Goal: Transaction & Acquisition: Purchase product/service

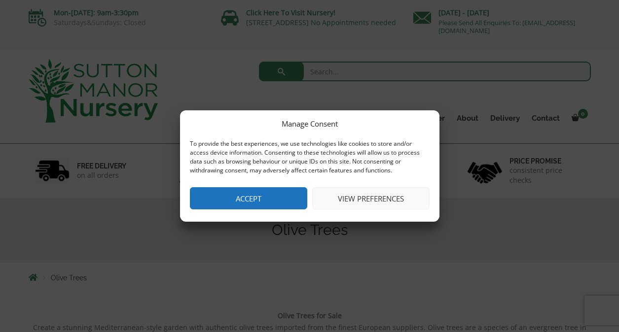
click at [251, 194] on button "Accept" at bounding box center [248, 198] width 117 height 22
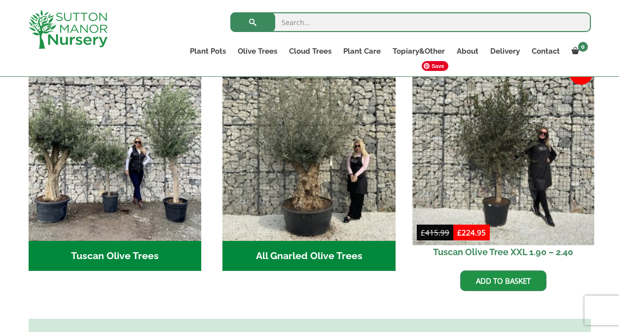
scroll to position [371, 0]
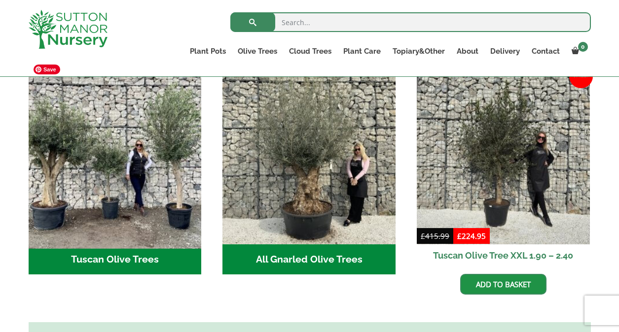
click at [160, 145] on img "Visit product category Tuscan Olive Trees" at bounding box center [114, 157] width 181 height 181
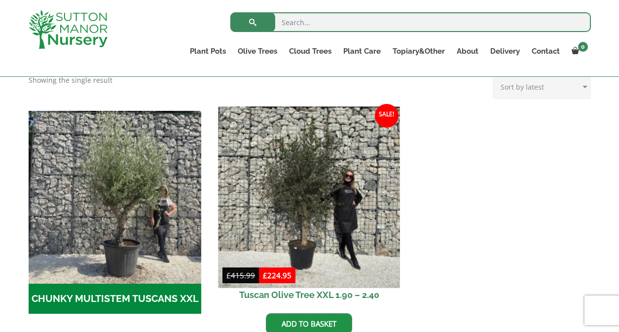
scroll to position [251, 0]
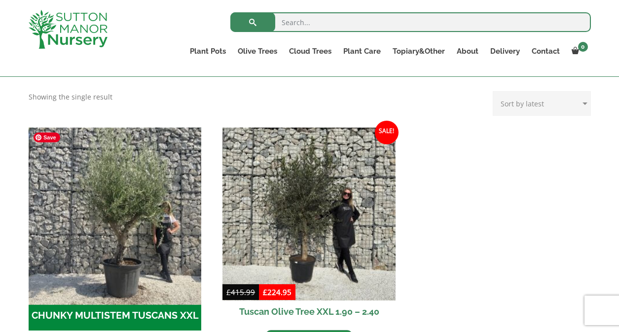
click at [139, 214] on img "Visit product category CHUNKY MULTISTEM TUSCANS XXL" at bounding box center [114, 213] width 181 height 181
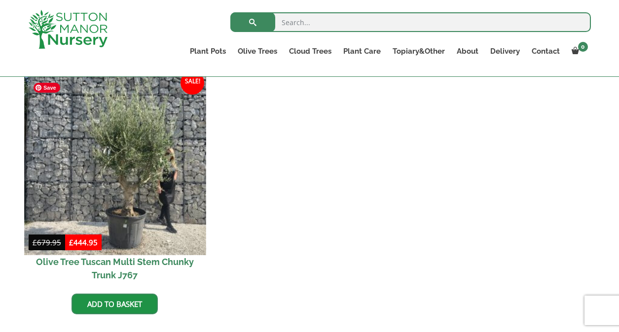
scroll to position [248, 0]
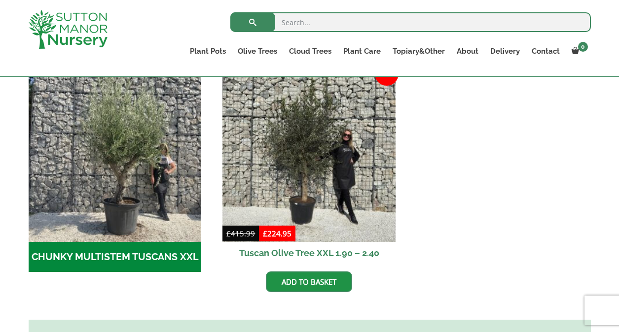
scroll to position [313, 0]
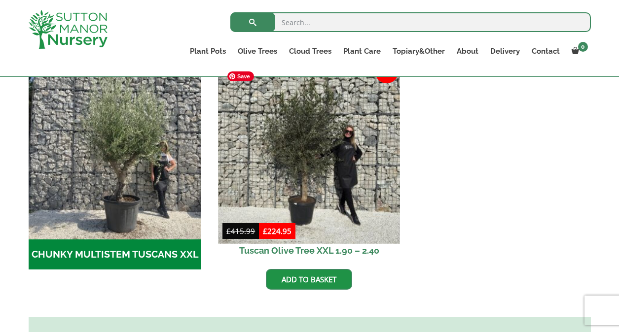
click at [350, 172] on img at bounding box center [308, 152] width 181 height 181
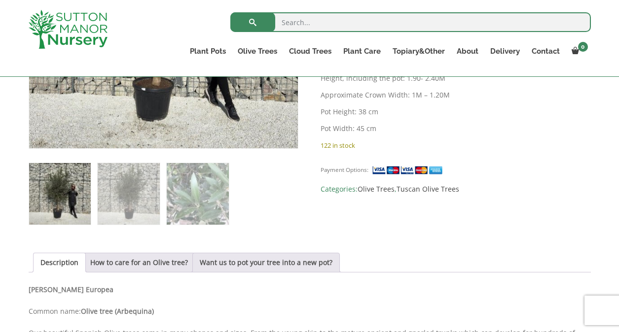
scroll to position [352, 0]
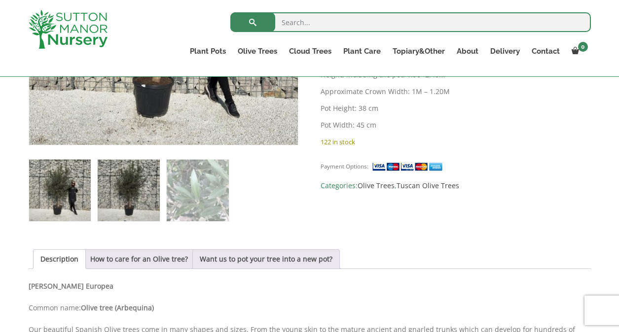
click at [116, 202] on img at bounding box center [129, 191] width 62 height 62
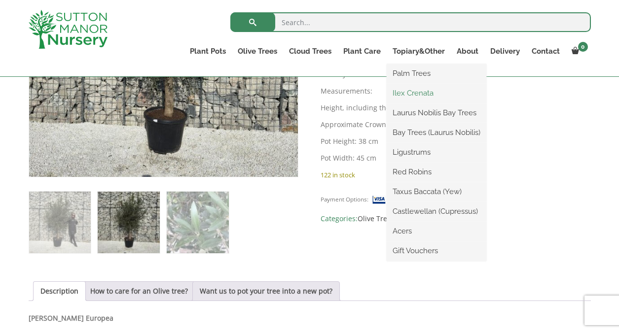
scroll to position [310, 0]
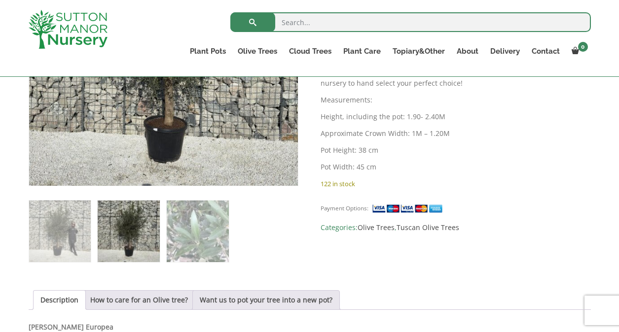
click at [125, 208] on img at bounding box center [129, 232] width 62 height 62
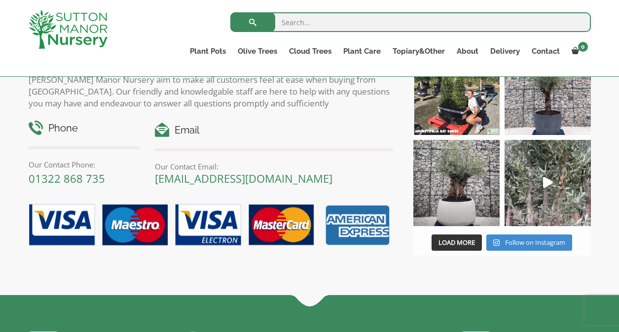
scroll to position [1026, 0]
